Goal: Navigation & Orientation: Find specific page/section

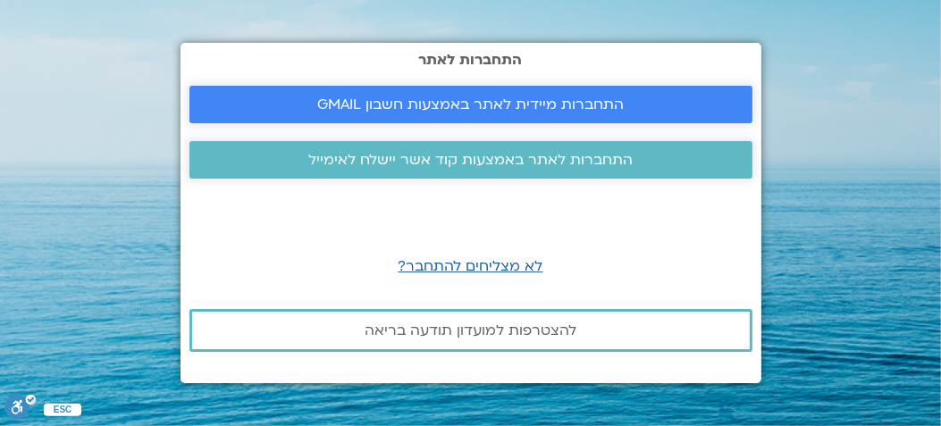
click at [463, 105] on span "התחברות מיידית לאתר באמצעות חשבון GMAIL" at bounding box center [470, 105] width 307 height 16
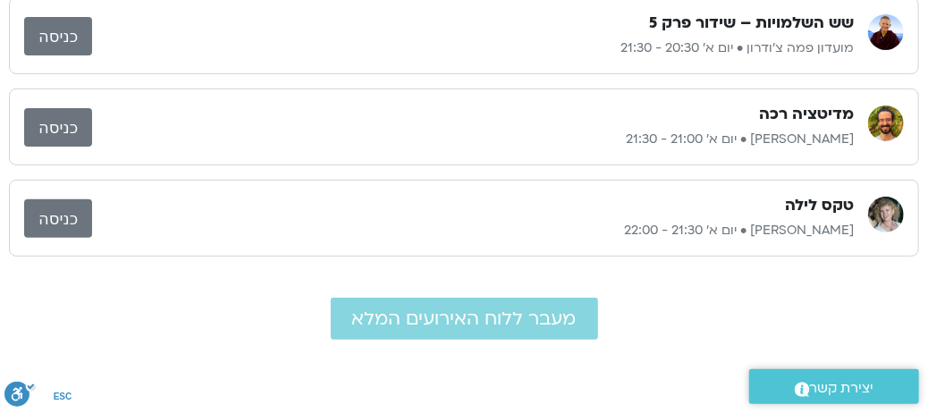
scroll to position [268, 0]
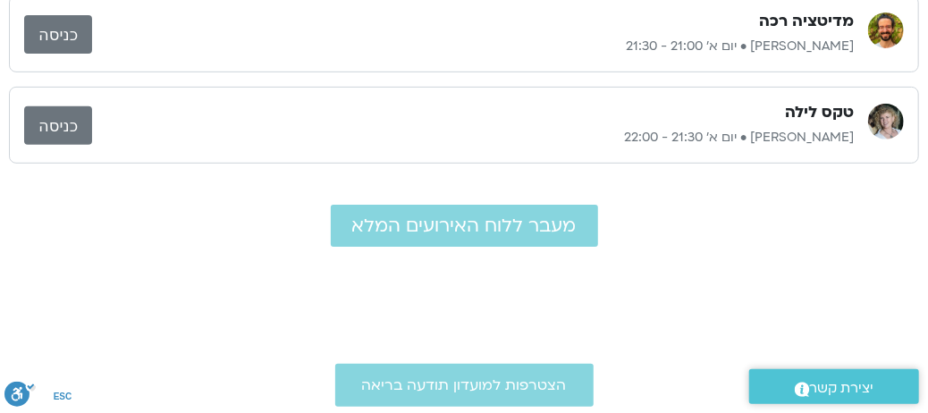
click at [59, 123] on link "כניסה" at bounding box center [58, 125] width 68 height 38
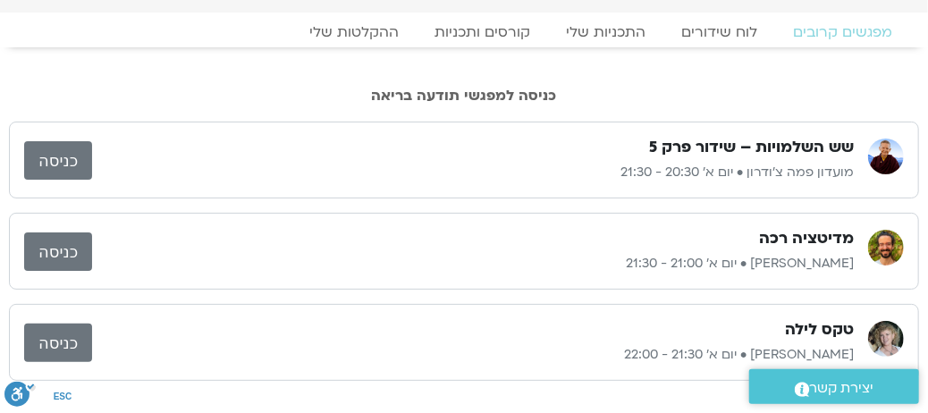
scroll to position [0, 0]
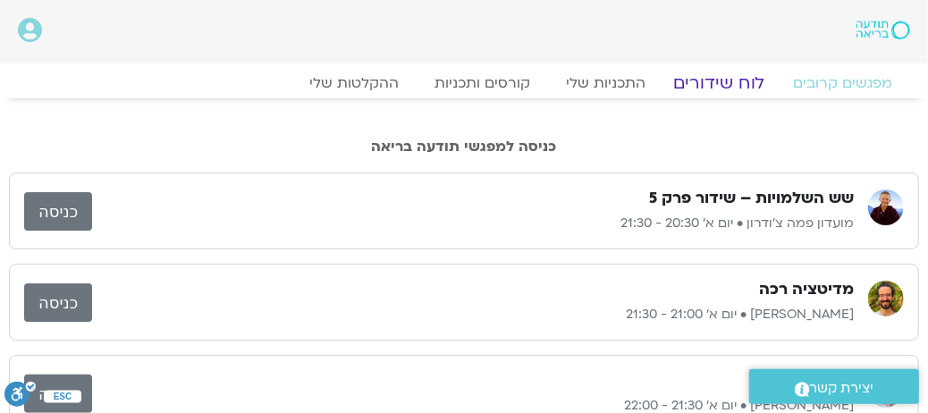
click at [717, 87] on link "לוח שידורים" at bounding box center [719, 82] width 134 height 21
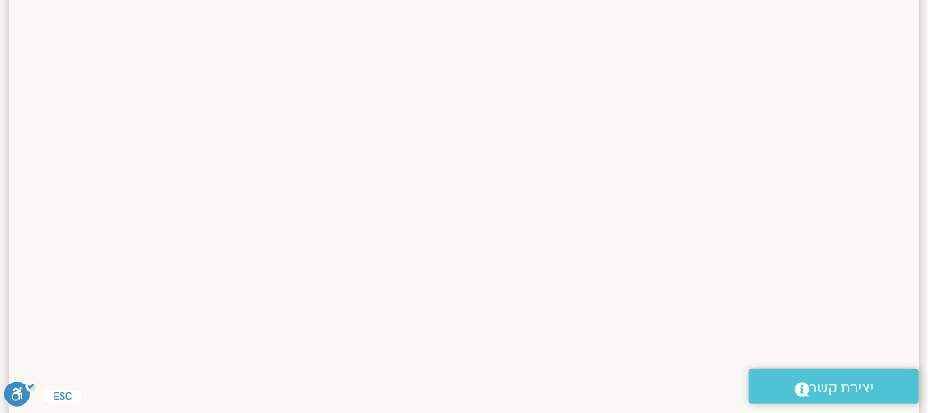
scroll to position [89, 0]
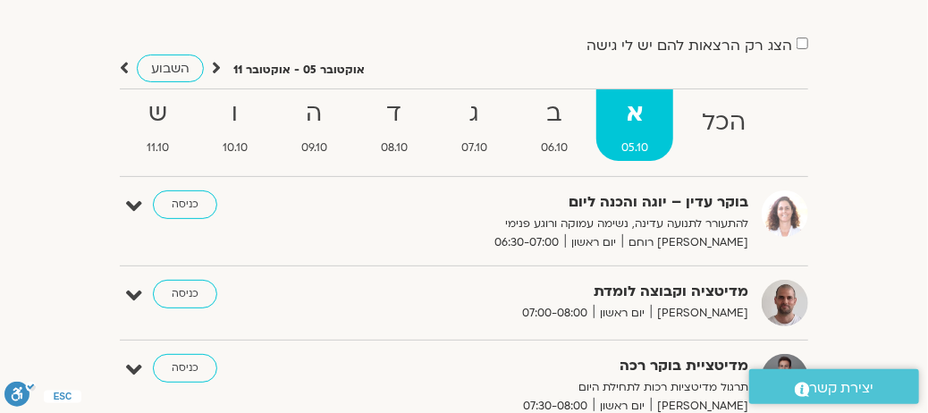
scroll to position [0, 0]
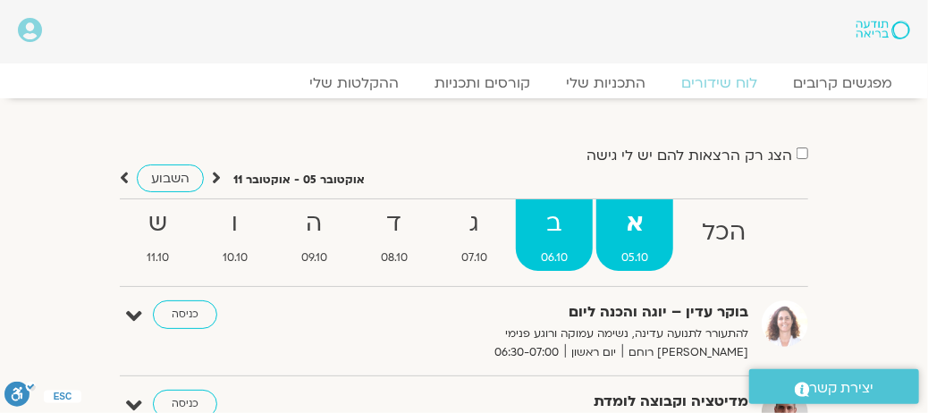
click at [555, 219] on strong "ב" at bounding box center [554, 224] width 77 height 40
click at [633, 226] on strong "א" at bounding box center [634, 224] width 77 height 40
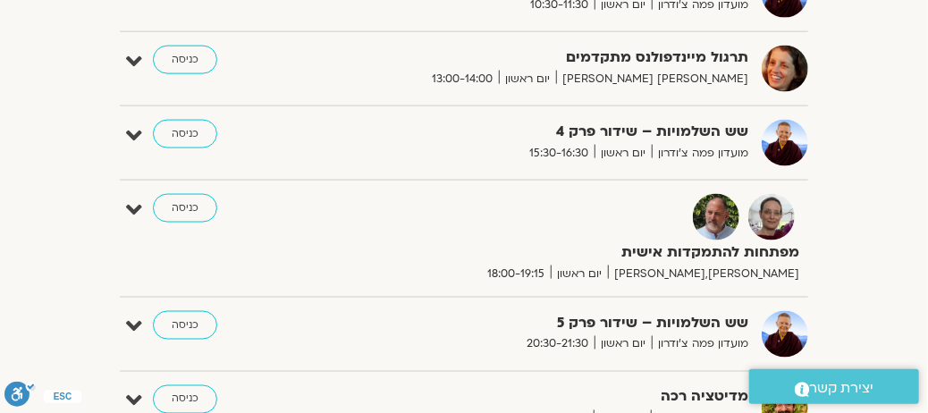
scroll to position [1162, 0]
